Goal: Transaction & Acquisition: Purchase product/service

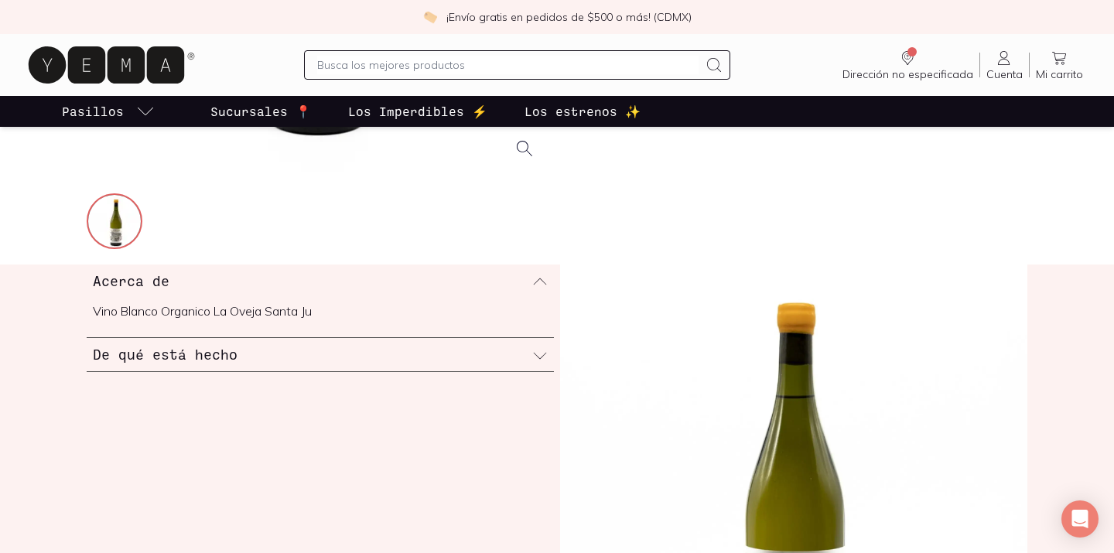
click at [287, 352] on div "De qué está hecho" at bounding box center [320, 354] width 467 height 33
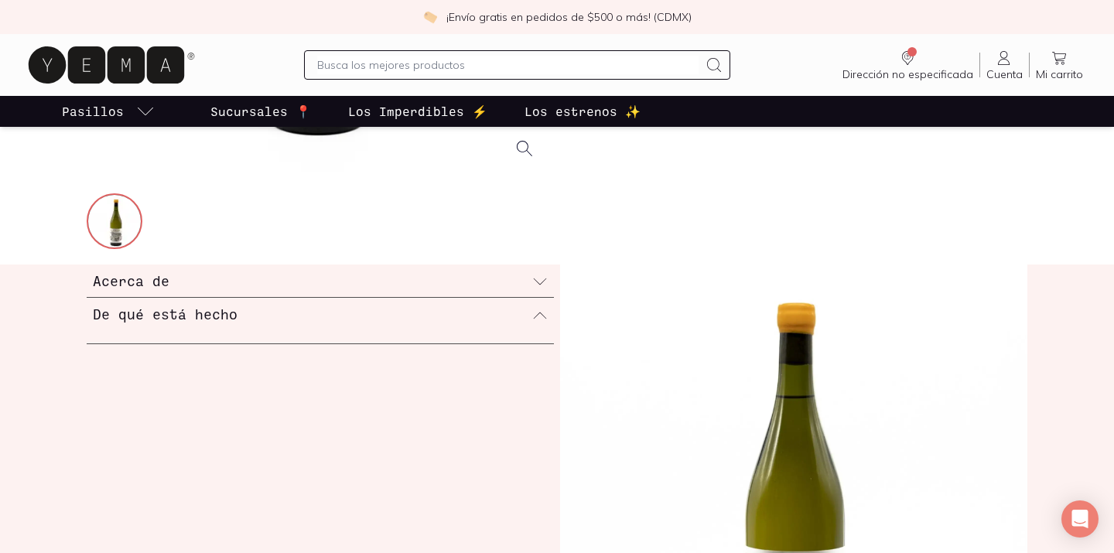
click at [548, 310] on div "De qué está hecho" at bounding box center [320, 314] width 467 height 32
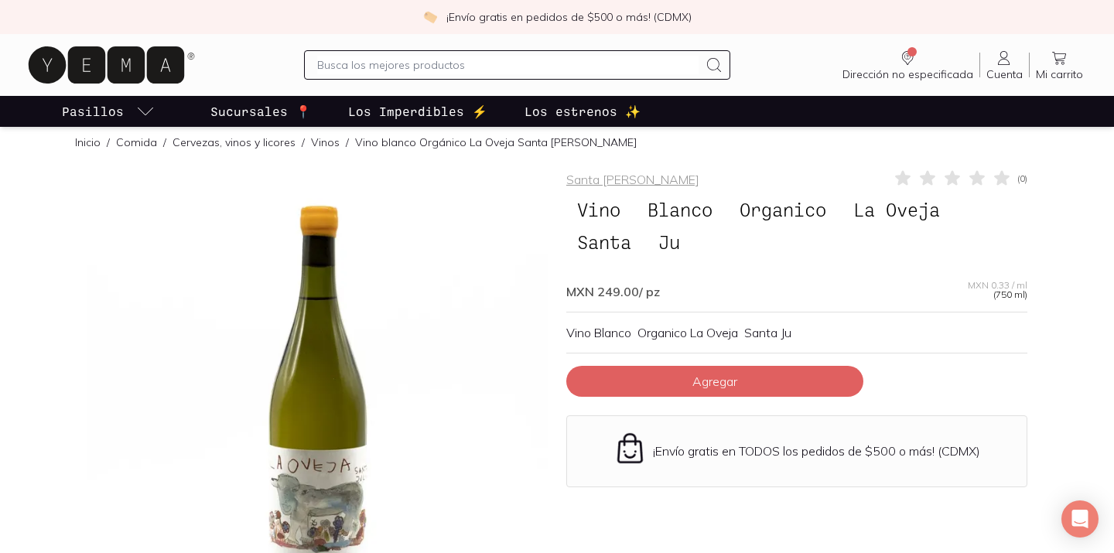
scroll to position [9, 0]
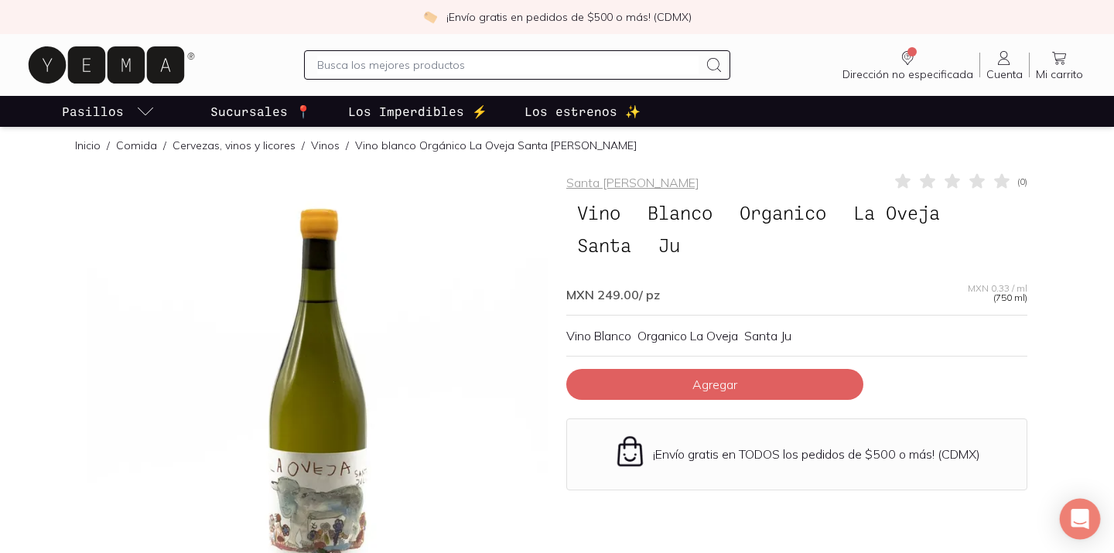
click at [1082, 519] on icon "Open Intercom Messenger" at bounding box center [1079, 519] width 18 height 20
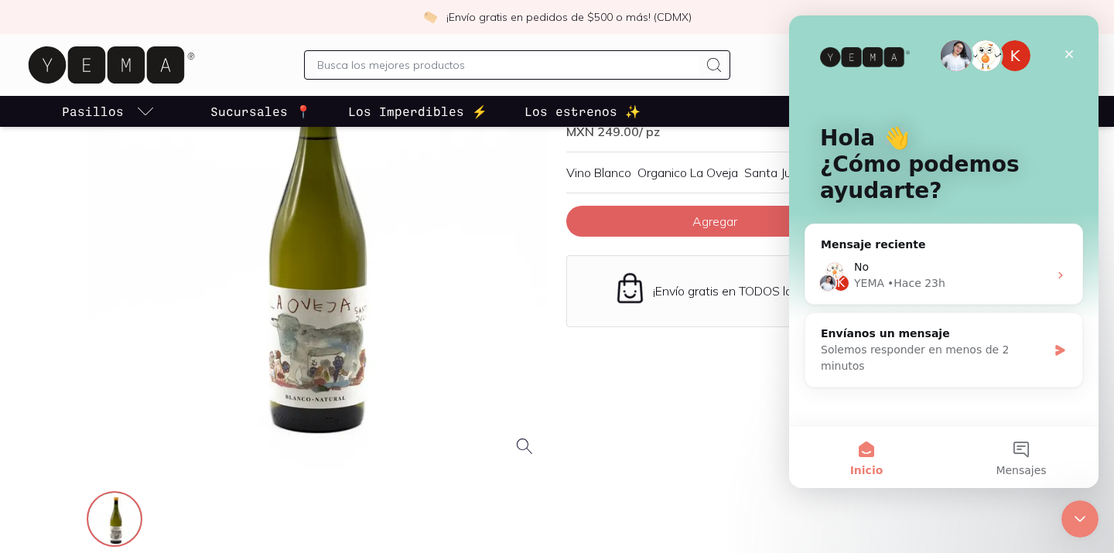
scroll to position [0, 0]
click at [740, 411] on div "Santa [PERSON_NAME] ( 0 ) Vino Blanco Organico La Oveja Santa Ju MXN 249.00 / p…" at bounding box center [796, 279] width 461 height 541
click at [1068, 51] on icon "Cerrar" at bounding box center [1069, 54] width 12 height 12
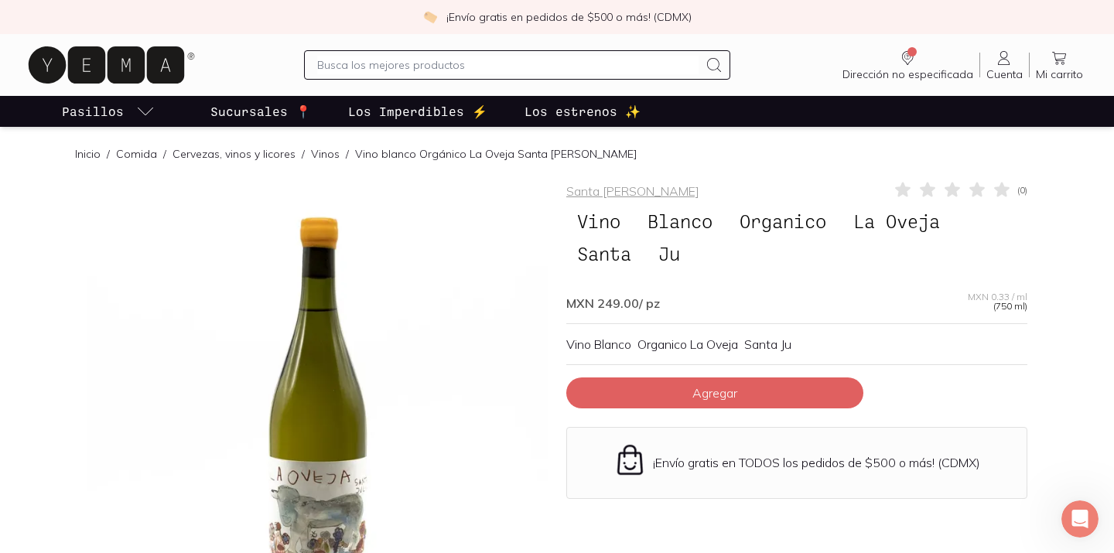
click at [316, 155] on link "Vinos" at bounding box center [325, 154] width 29 height 14
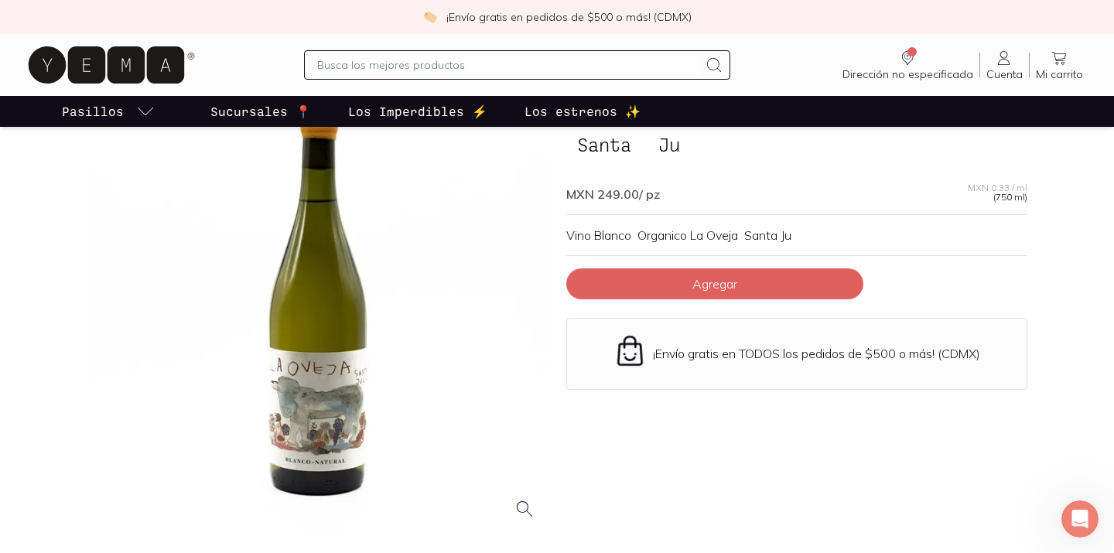
scroll to position [178, 0]
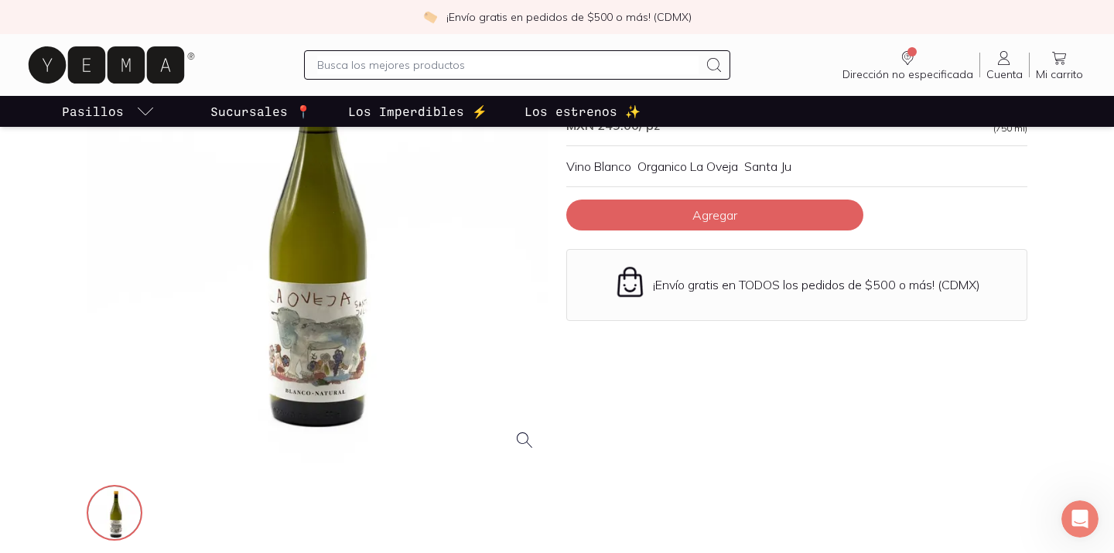
click at [321, 362] on div at bounding box center [317, 232] width 461 height 461
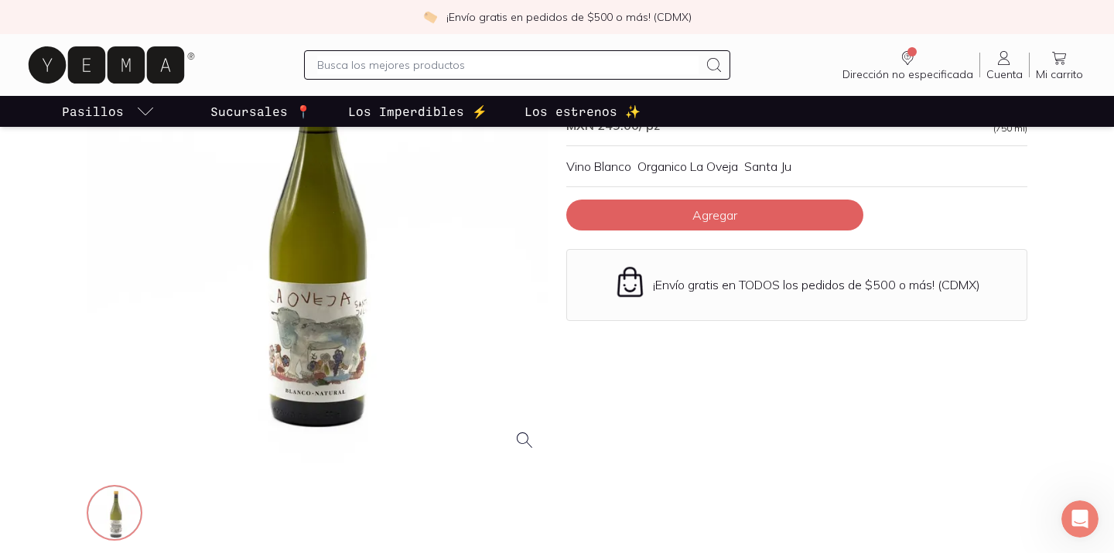
click at [125, 507] on img at bounding box center [116, 514] width 56 height 56
